Goal: Task Accomplishment & Management: Manage account settings

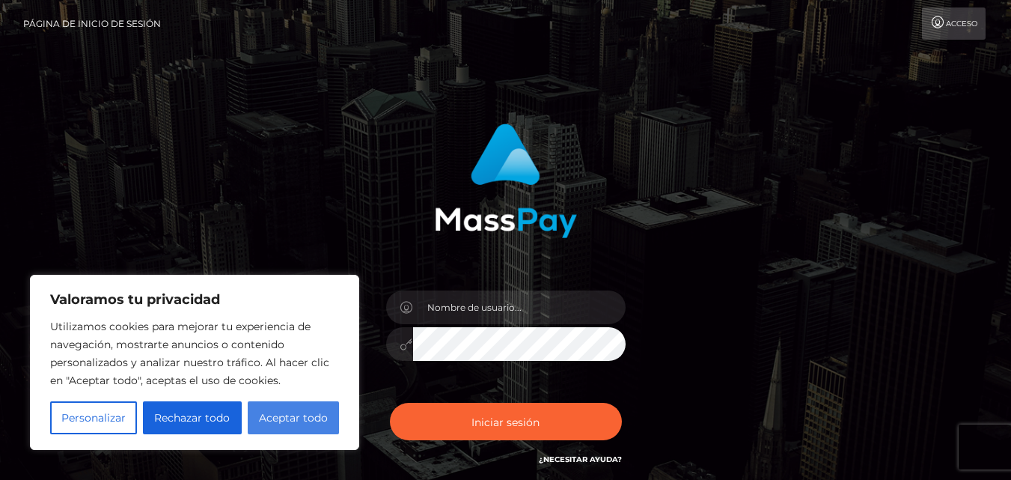
click at [284, 427] on button "Aceptar todo" at bounding box center [293, 417] width 91 height 33
checkbox input "true"
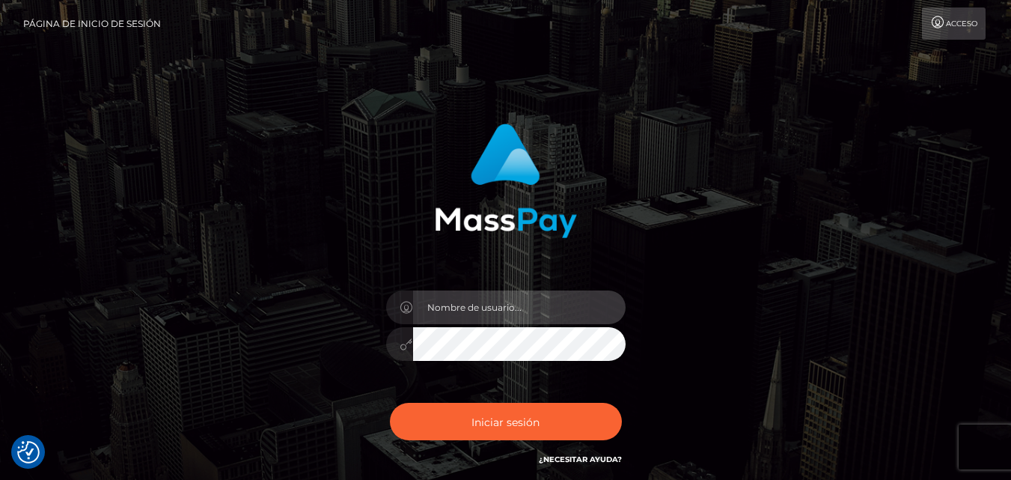
click at [453, 314] on input "text" at bounding box center [519, 307] width 213 height 34
type input "[EMAIL_ADDRESS][DOMAIN_NAME]"
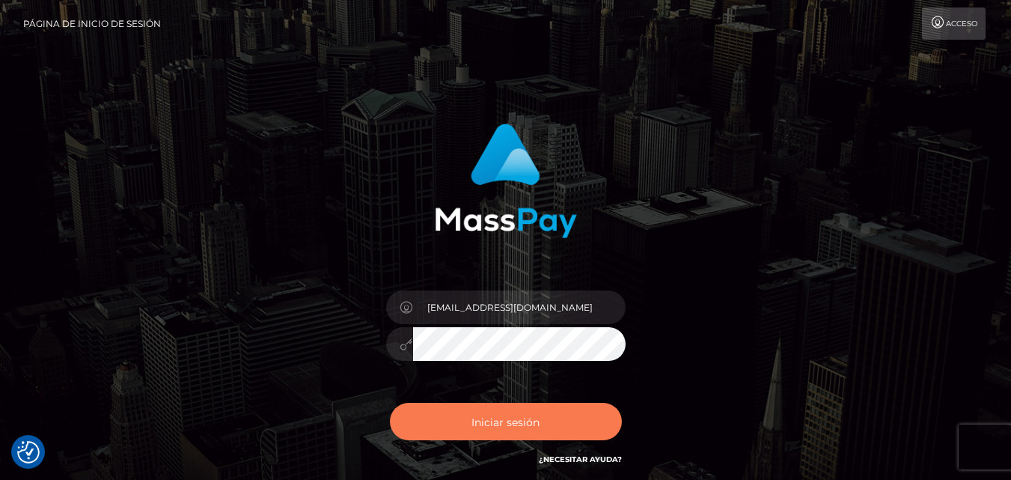
click at [528, 424] on font "Iniciar sesión" at bounding box center [506, 421] width 68 height 13
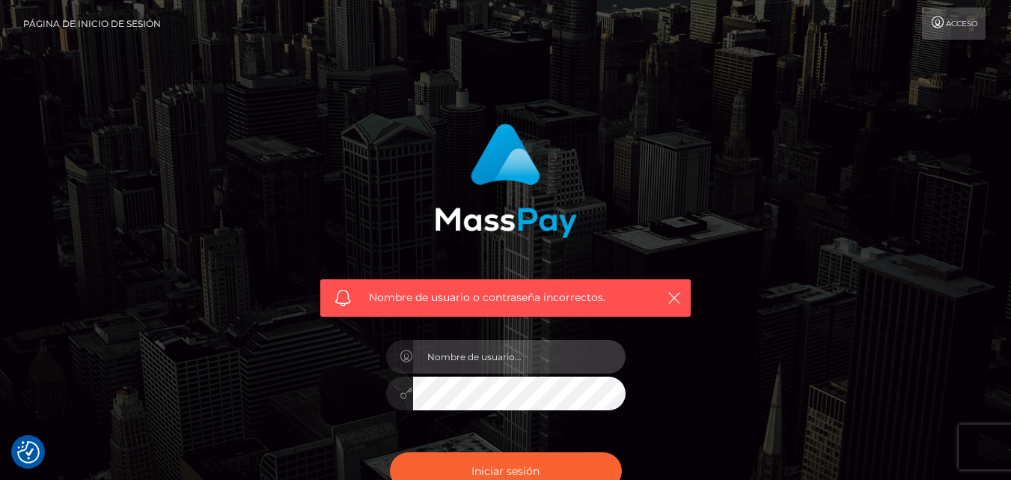
click at [560, 344] on input "text" at bounding box center [519, 357] width 213 height 34
type input "[EMAIL_ADDRESS][DOMAIN_NAME]"
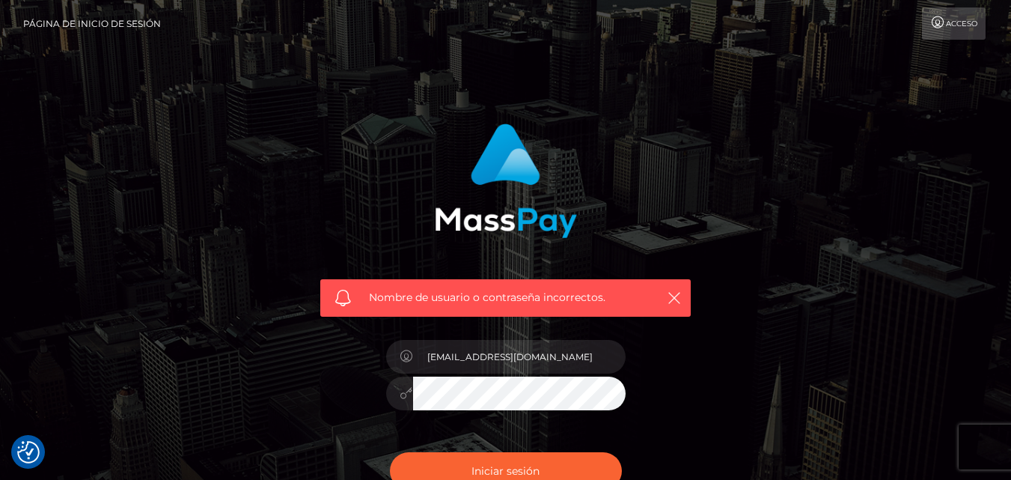
click at [399, 400] on div at bounding box center [399, 393] width 27 height 34
click at [405, 394] on icon at bounding box center [406, 393] width 13 height 12
click at [484, 464] on font "Iniciar sesión" at bounding box center [506, 470] width 68 height 13
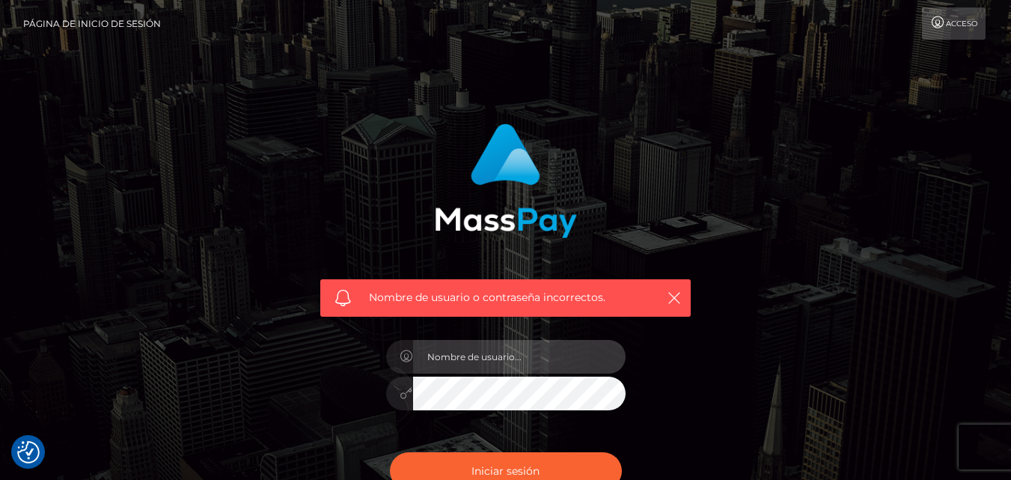
click at [502, 352] on input "text" at bounding box center [519, 357] width 213 height 34
type input "[EMAIL_ADDRESS][DOMAIN_NAME]"
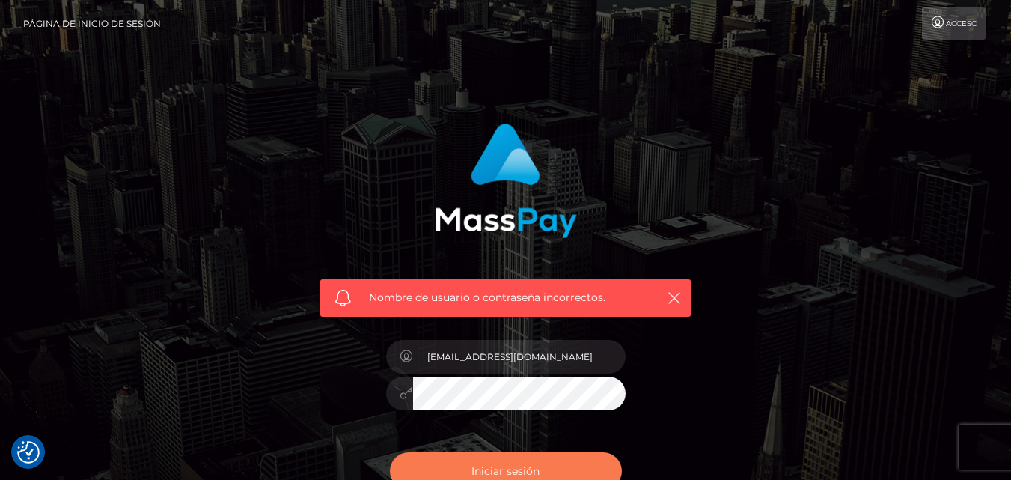
click at [539, 460] on button "Iniciar sesión" at bounding box center [506, 470] width 232 height 37
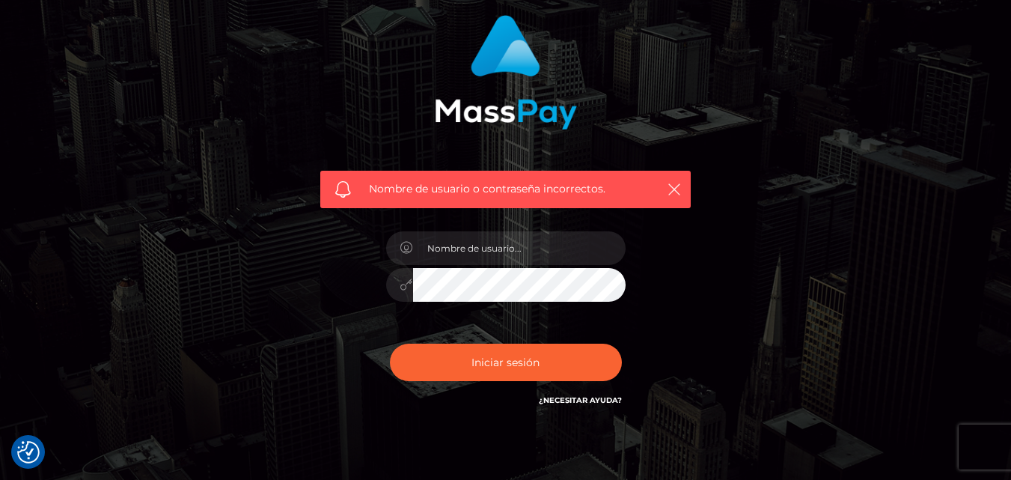
scroll to position [109, 0]
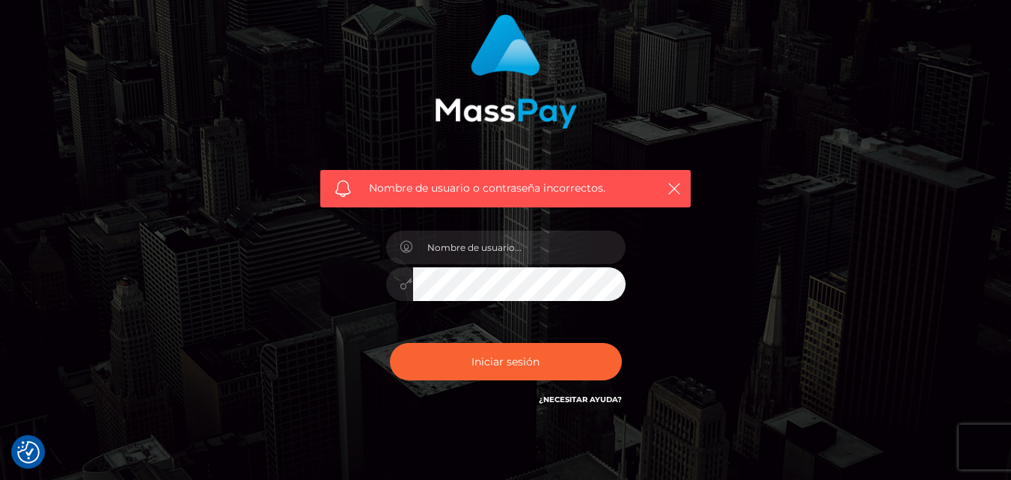
click at [596, 402] on font "¿Necesitar ayuda?" at bounding box center [580, 399] width 83 height 10
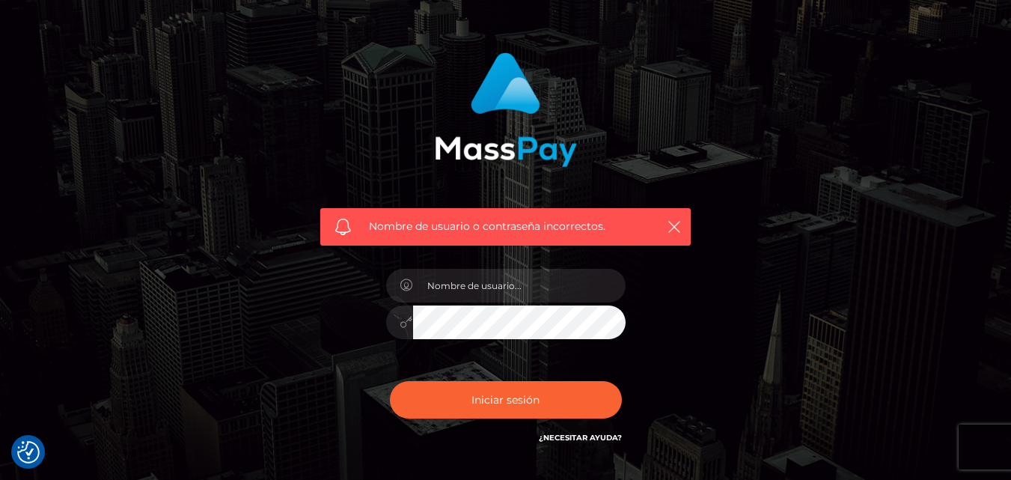
scroll to position [70, 0]
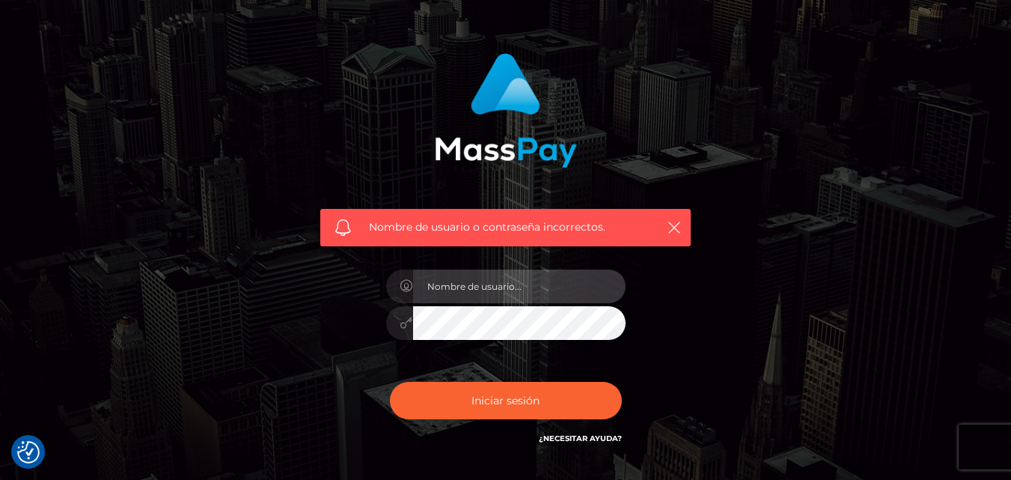
click at [555, 300] on input "text" at bounding box center [519, 286] width 213 height 34
type input "[EMAIL_ADDRESS][DOMAIN_NAME]"
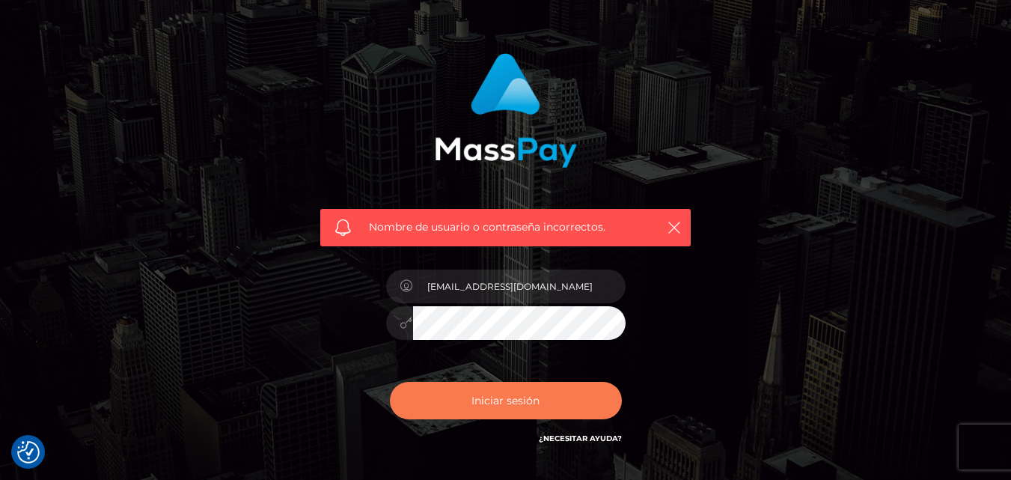
click at [514, 394] on font "Iniciar sesión" at bounding box center [506, 400] width 68 height 13
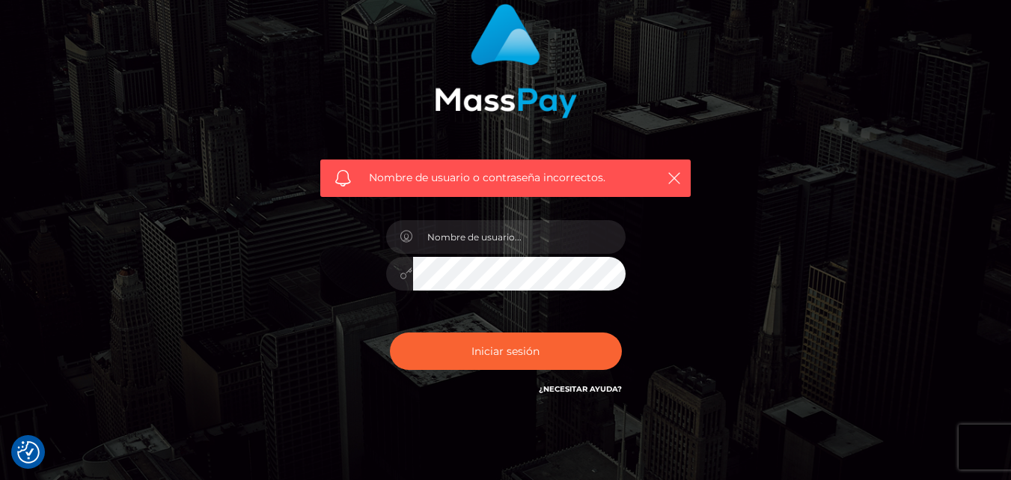
scroll to position [121, 0]
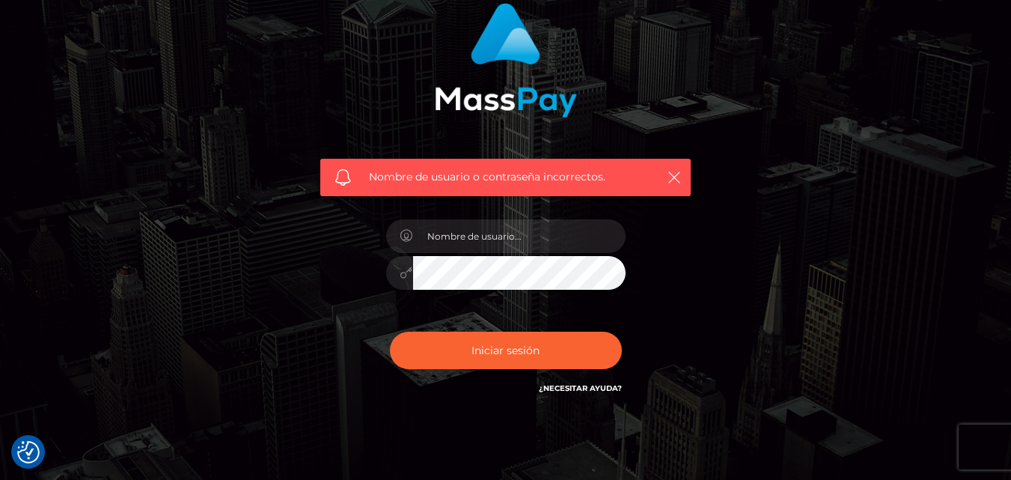
click at [586, 389] on font "¿Necesitar ayuda?" at bounding box center [580, 388] width 83 height 10
click at [590, 388] on font "¿Necesitar ayuda?" at bounding box center [580, 388] width 83 height 10
click at [525, 240] on input "text" at bounding box center [519, 236] width 213 height 34
click at [561, 225] on input "text" at bounding box center [519, 236] width 213 height 34
click at [694, 242] on div "Nombre de usuario o contraseña incorrectos. ¿Necesitar ayuda?" at bounding box center [505, 200] width 393 height 416
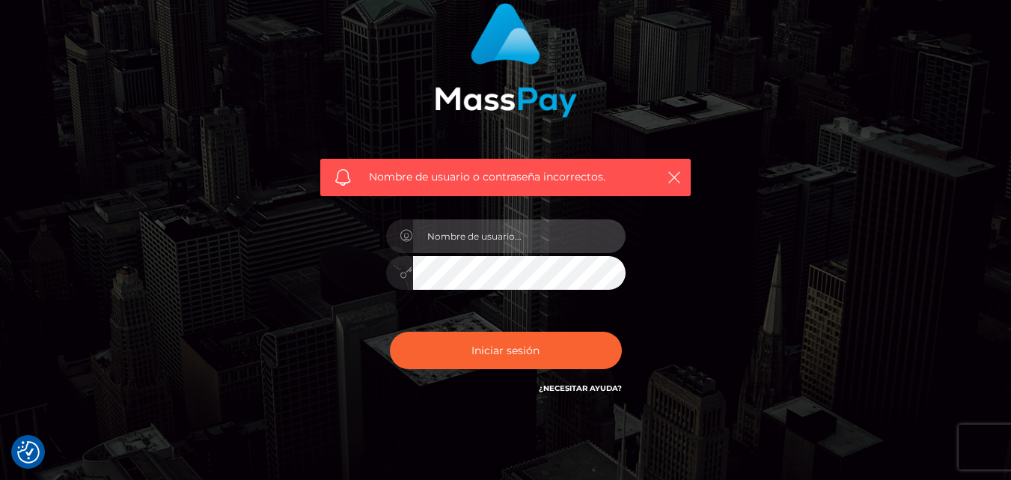
click at [570, 239] on input "text" at bounding box center [519, 236] width 213 height 34
click at [543, 230] on input "text" at bounding box center [519, 236] width 213 height 34
click at [492, 234] on input "text" at bounding box center [519, 236] width 213 height 34
type input "[EMAIL_ADDRESS][DOMAIN_NAME]"
click at [390, 332] on button "Iniciar sesión" at bounding box center [506, 350] width 232 height 37
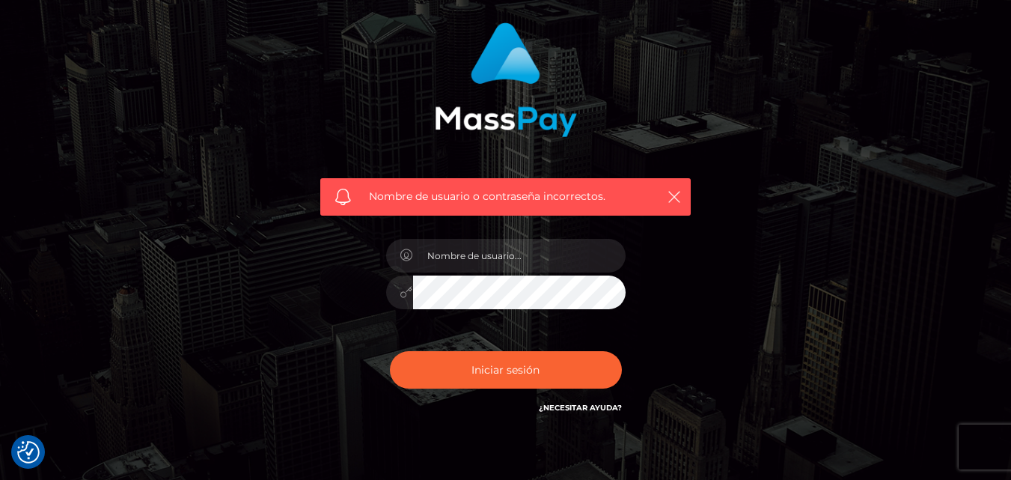
scroll to position [176, 0]
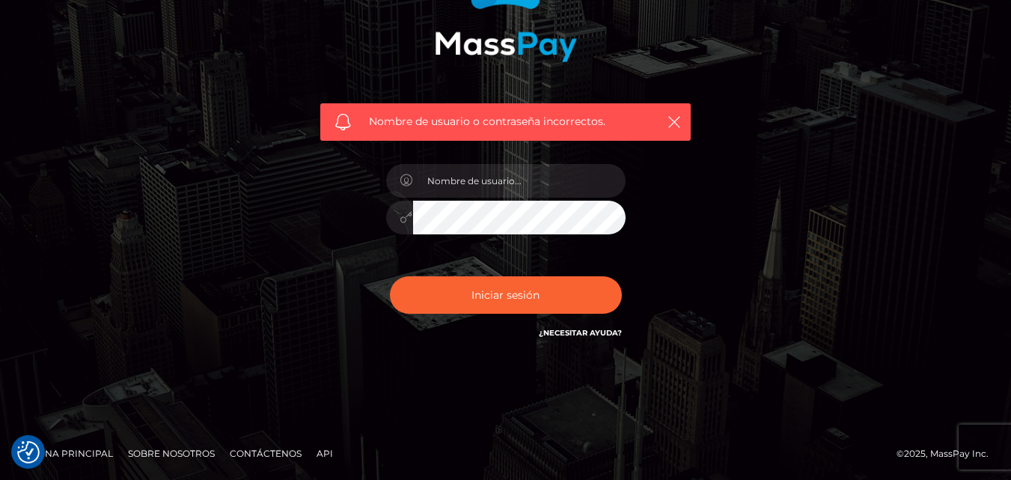
click at [574, 335] on font "¿Necesitar ayuda?" at bounding box center [580, 333] width 83 height 10
type input "[EMAIL_ADDRESS][DOMAIN_NAME]"
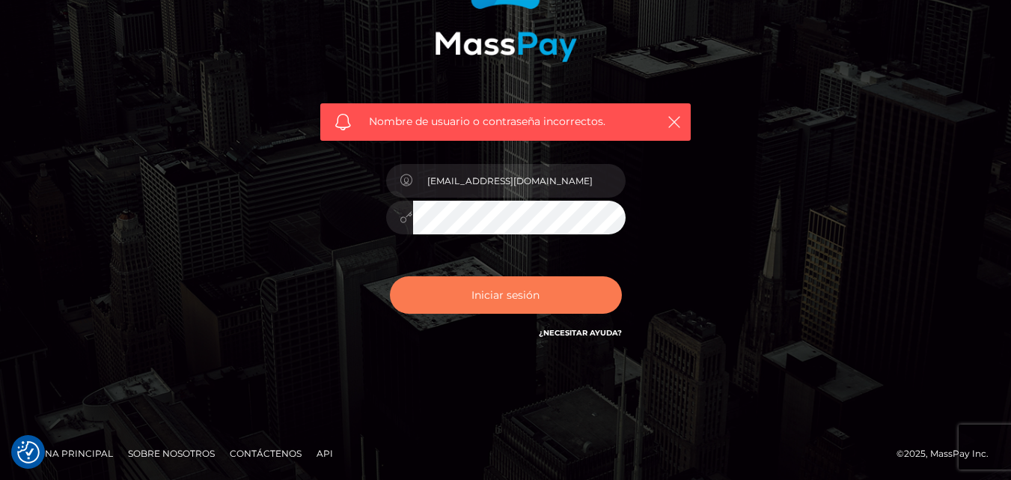
click at [529, 303] on button "Iniciar sesión" at bounding box center [506, 294] width 232 height 37
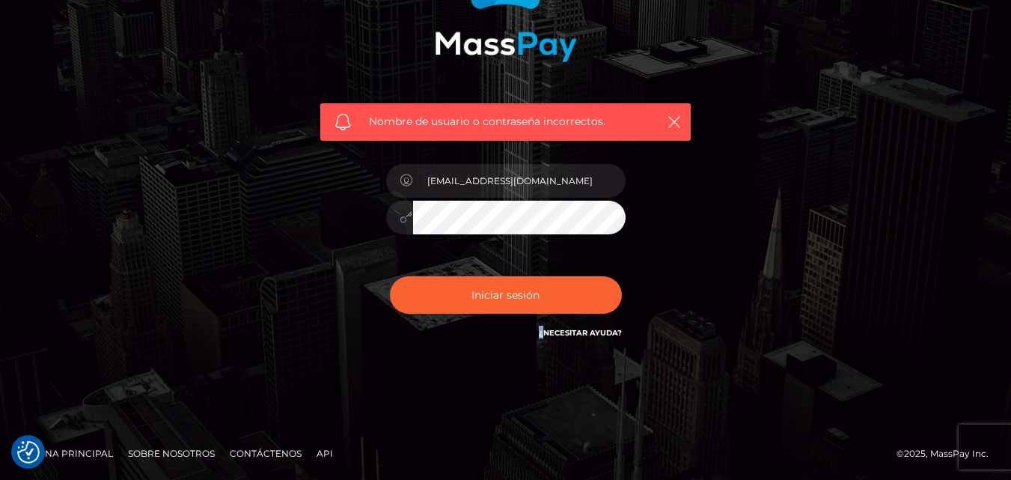
click at [529, 303] on div "0cAFcWeA5eeiR6qc5oz9hhpcG4kvaGmFWe1r1QkpP0O9MQW85BHhZzySRrUwzV5wPbPw1WmIZV8qkp8…" at bounding box center [506, 300] width 262 height 67
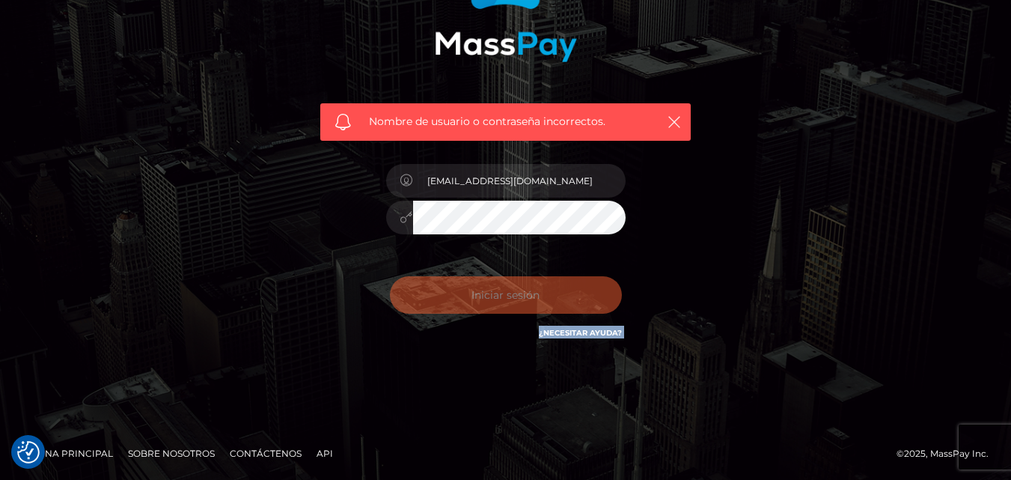
click at [529, 303] on div "0cAFcWeA56J4anFBYuE8900dy3LFhs6d5P7mkJXYBzHGD8uIMP1KzbDI8PelUZoBwU-M0N3gJ6kBl5M…" at bounding box center [506, 300] width 262 height 67
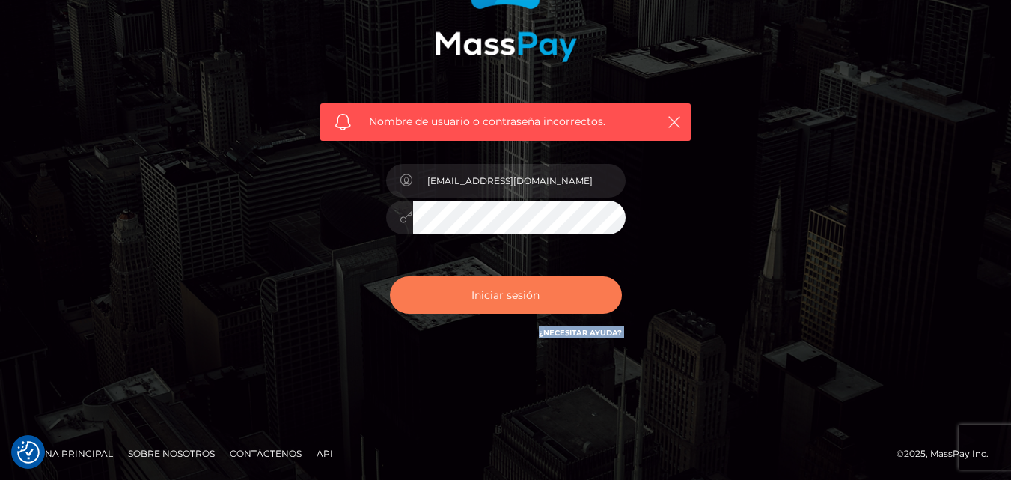
click at [529, 303] on button "Iniciar sesión" at bounding box center [506, 294] width 232 height 37
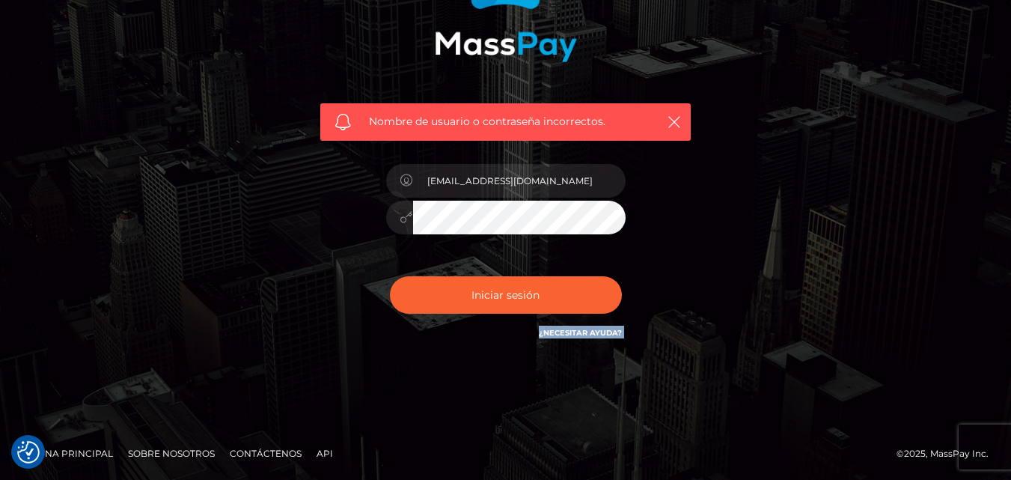
click at [529, 303] on div "0cAFcWeA56J4anFBYuE8900dy3LFhs6d5P7mkJXYBzHGD8uIMP1KzbDI8PelUZoBwU-M0N3gJ6kBl5M…" at bounding box center [506, 300] width 262 height 67
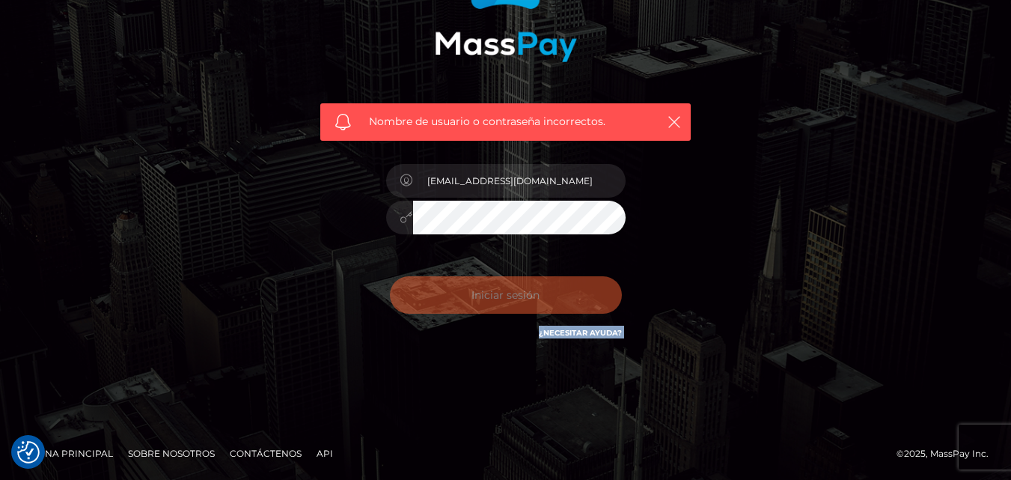
click at [529, 303] on div "0cAFcWeA56J4anFBYuE8900dy3LFhs6d5P7mkJXYBzHGD8uIMP1KzbDI8PelUZoBwU-M0N3gJ6kBl5M…" at bounding box center [506, 300] width 262 height 67
click at [529, 303] on div "0cAFcWeA7iAPm_08J7bsMNhKvcl9pVJZQtG8GFihPDV-h1nYe8Aecy0pjAlEKTdHQ3WvQGNlQawZ2lS…" at bounding box center [506, 300] width 262 height 67
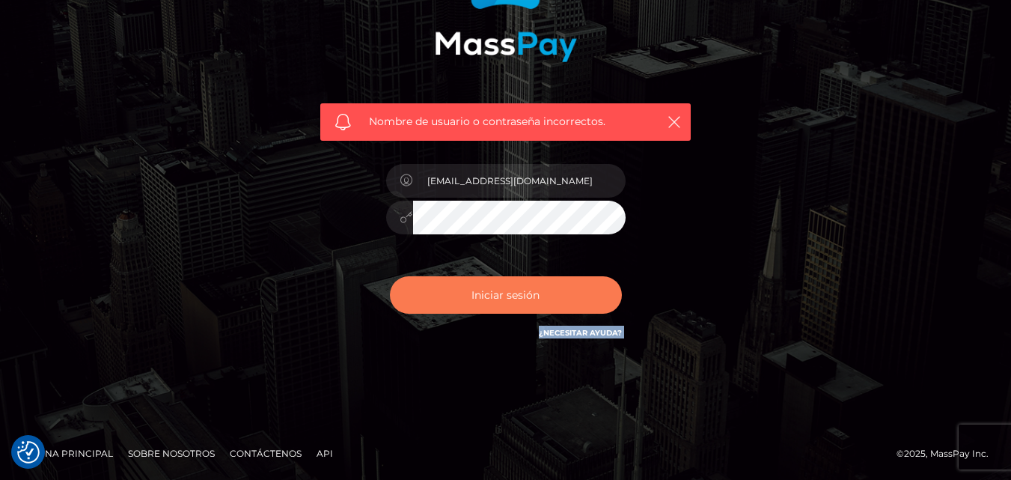
click at [529, 303] on button "Iniciar sesión" at bounding box center [506, 294] width 232 height 37
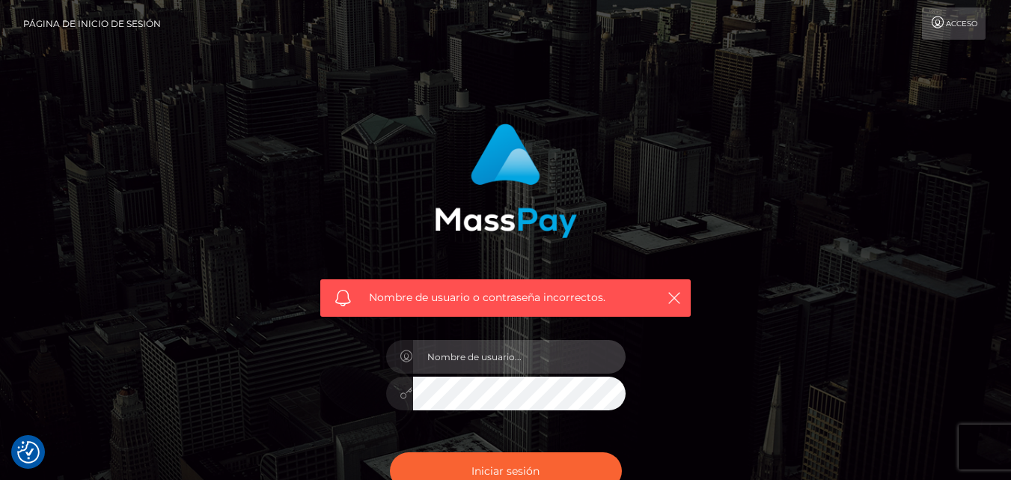
type input "[EMAIL_ADDRESS][DOMAIN_NAME]"
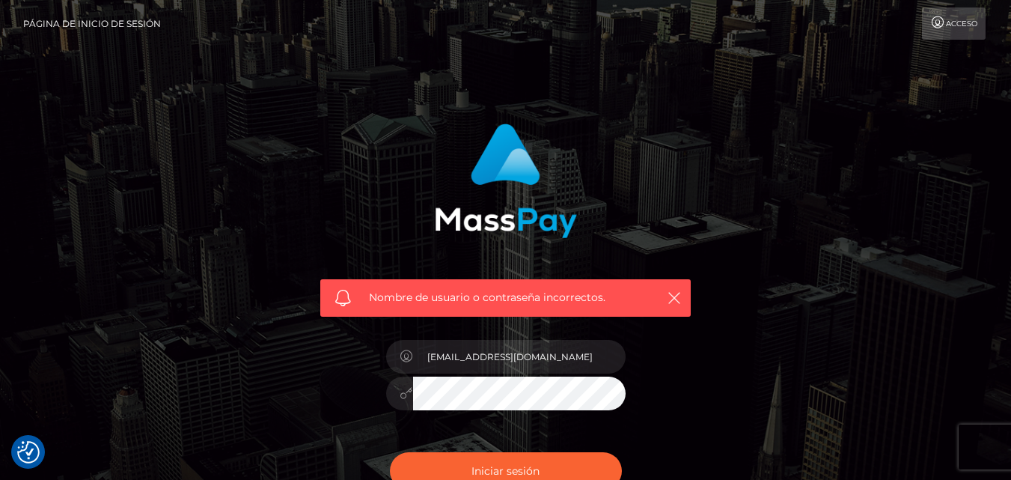
click at [628, 186] on div "Nombre de usuario o contraseña incorrectos." at bounding box center [505, 214] width 393 height 204
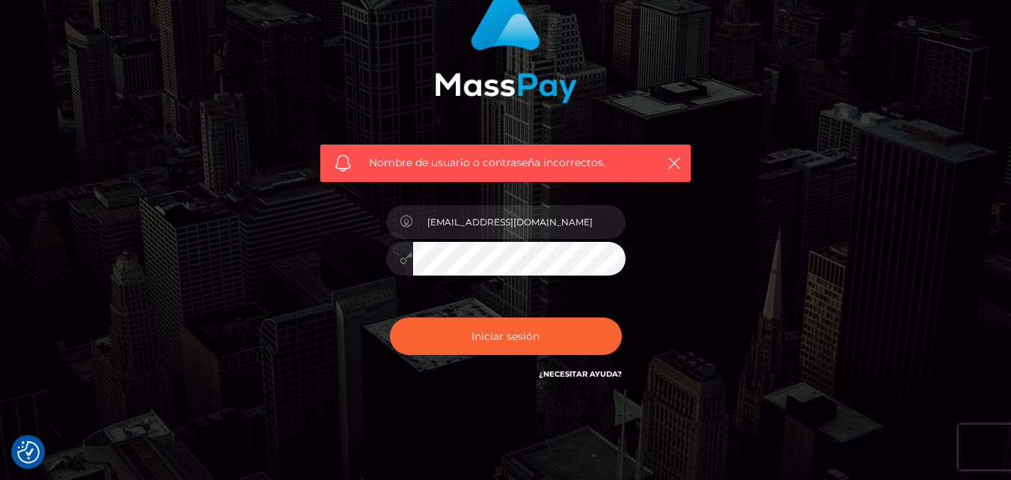
scroll to position [138, 0]
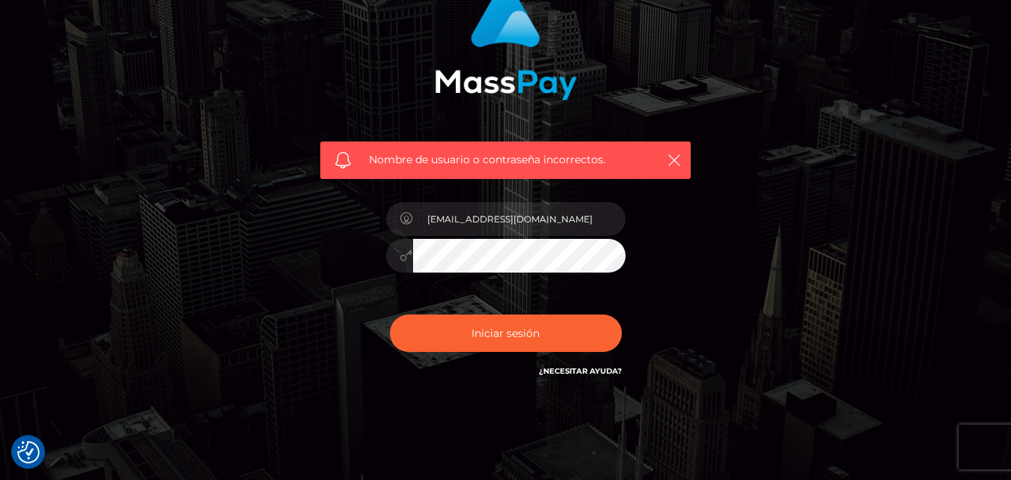
click at [398, 256] on div at bounding box center [399, 256] width 27 height 34
